Goal: Task Accomplishment & Management: Manage account settings

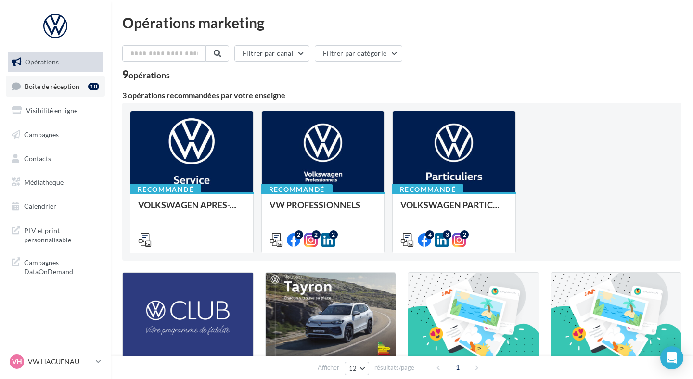
click at [78, 91] on link "Boîte de réception 10" at bounding box center [55, 86] width 99 height 21
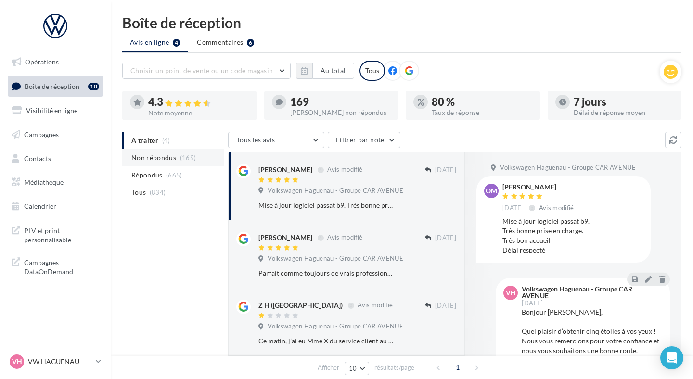
click at [170, 154] on span "Non répondus" at bounding box center [153, 158] width 45 height 10
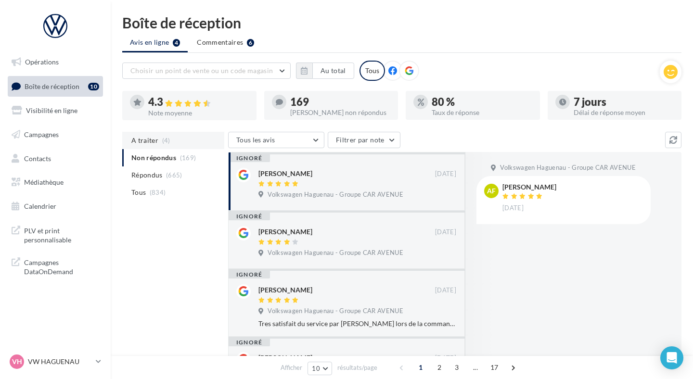
click at [169, 145] on li "A traiter (4)" at bounding box center [173, 140] width 102 height 17
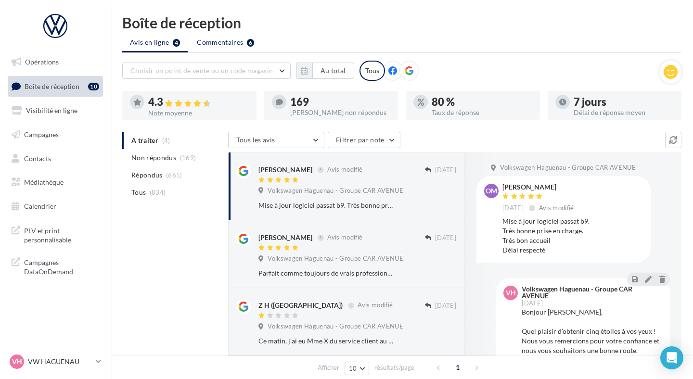
click at [212, 46] on span "Commentaires" at bounding box center [220, 43] width 46 height 10
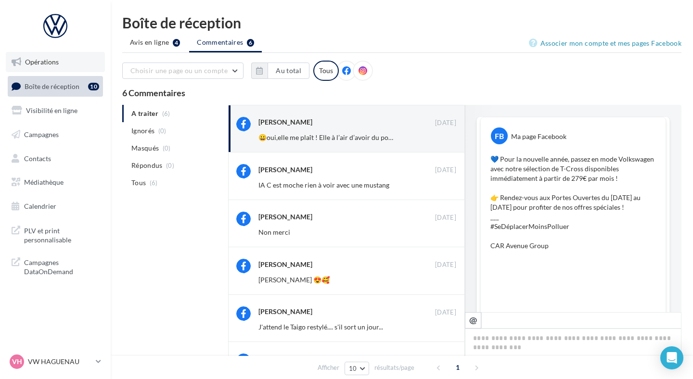
click at [70, 67] on link "Opérations" at bounding box center [55, 62] width 99 height 20
